Goal: Navigation & Orientation: Find specific page/section

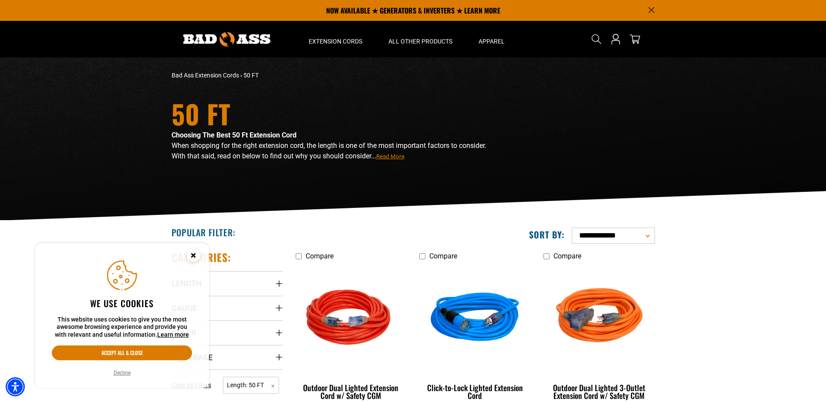
click at [192, 256] on circle "Close this option" at bounding box center [193, 255] width 13 height 13
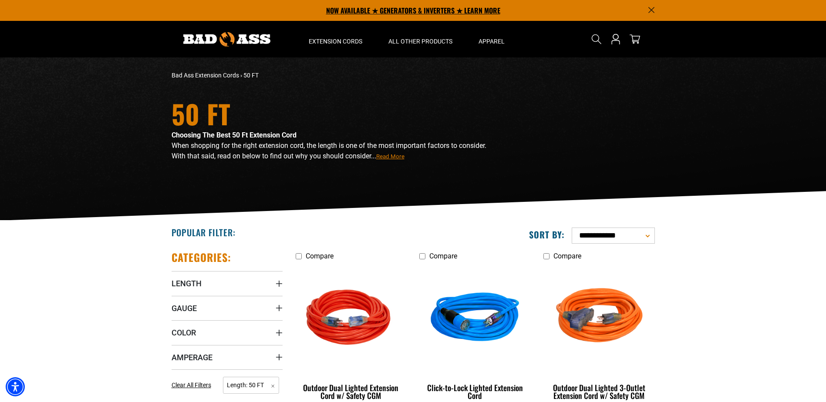
click at [652, 14] on p "NOW AVAILABLE ★ GENERATORS & INVERTERS ★ LEARN MORE" at bounding box center [413, 10] width 483 height 21
